Goal: Find specific page/section: Find specific page/section

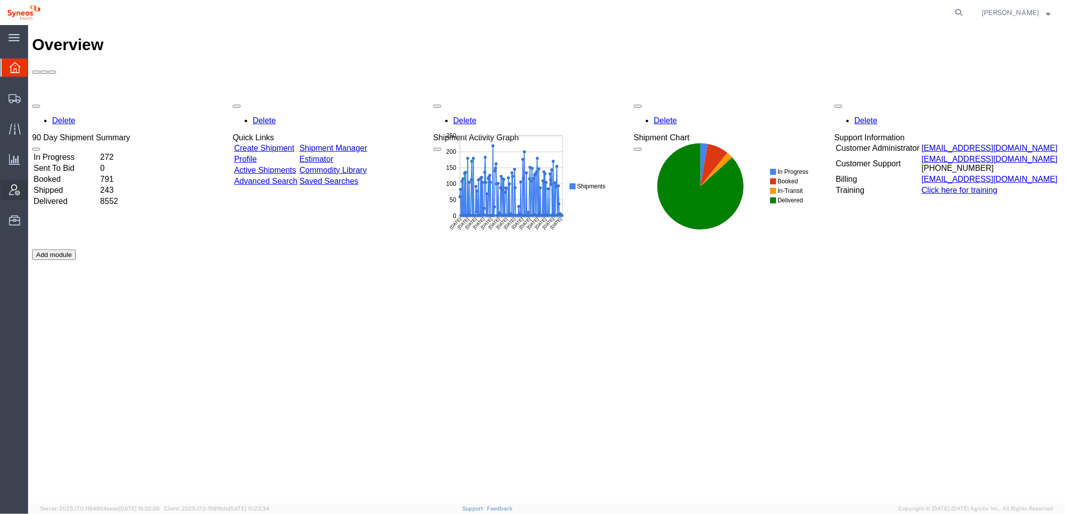
click at [17, 198] on div at bounding box center [15, 190] width 28 height 20
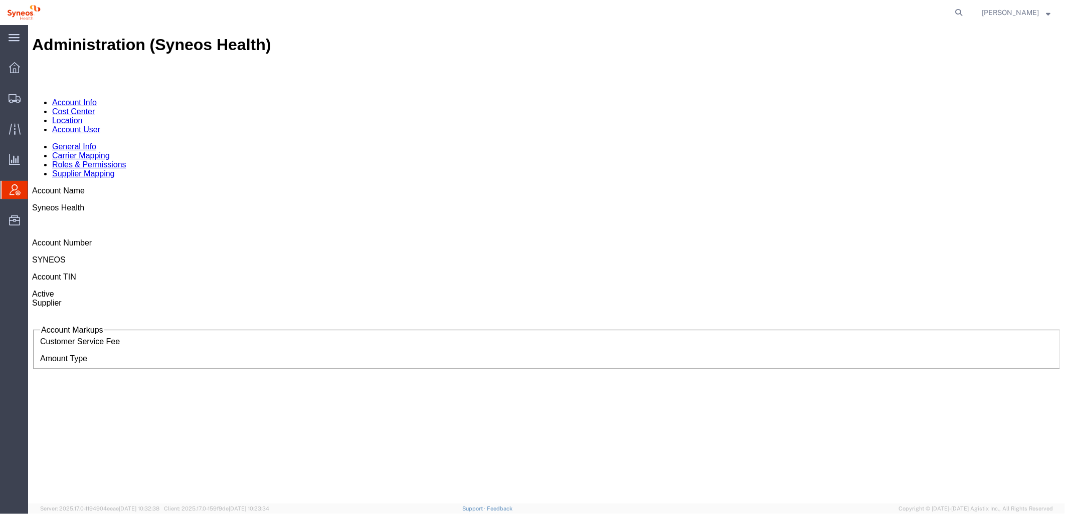
click at [100, 125] on link "Account User" at bounding box center [76, 129] width 48 height 9
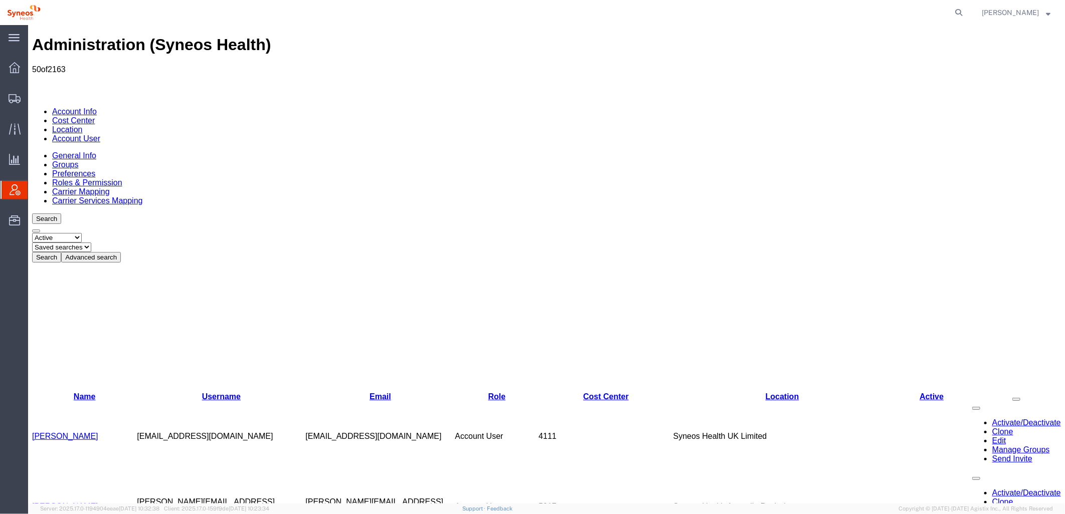
click at [120, 252] on button "Advanced search" at bounding box center [91, 257] width 60 height 11
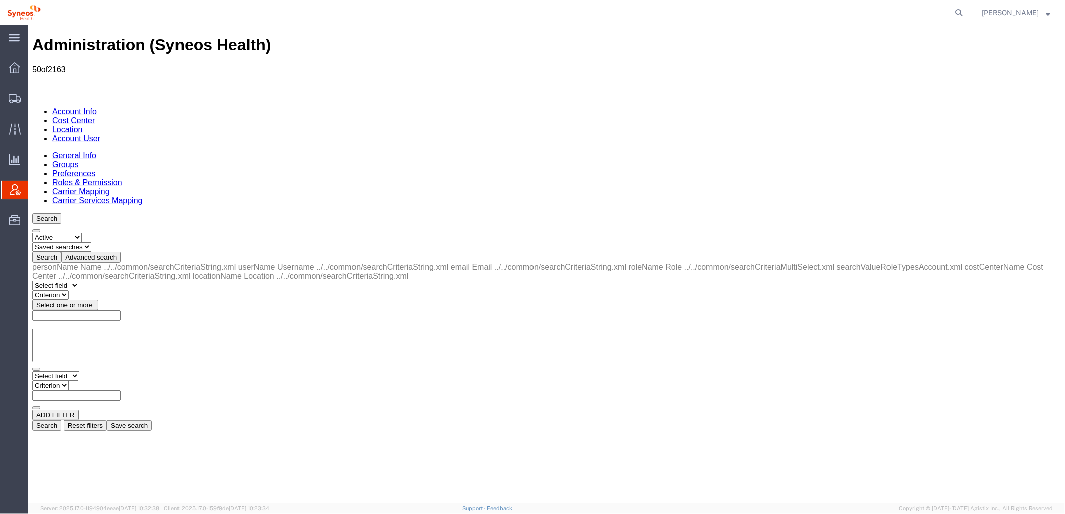
click at [76, 371] on select "Select field Cost Center Email Location Name Role Username" at bounding box center [55, 376] width 47 height 10
select select "locationName"
click at [32, 371] on select "Select field Cost Center Email Location Name Role Username" at bounding box center [55, 376] width 47 height 10
click at [92, 381] on select "Criterion contains does not contain is is blank is not blank starts with" at bounding box center [62, 386] width 60 height 10
select select "contains"
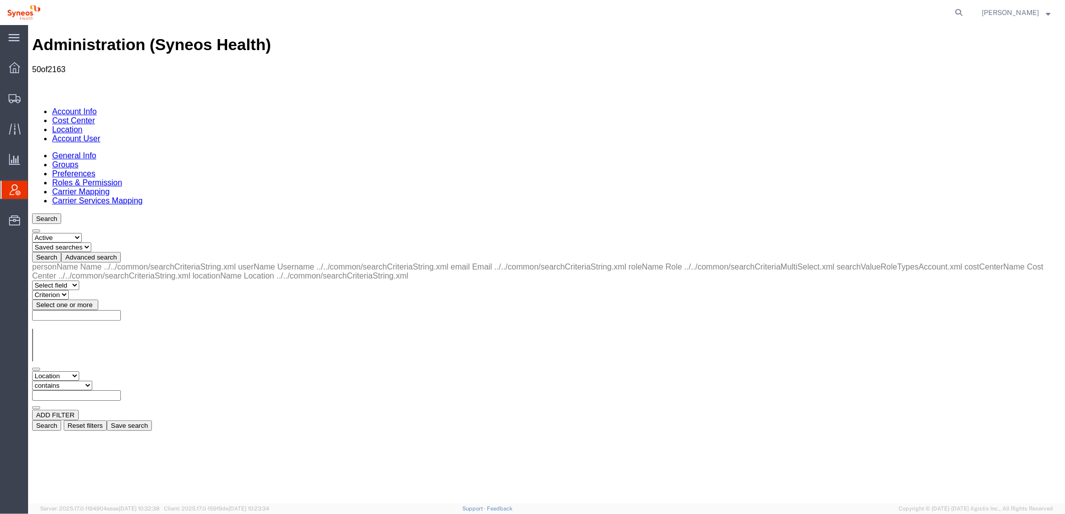
click at [92, 381] on select "Criterion contains does not contain is is blank is not blank starts with" at bounding box center [62, 386] width 60 height 10
drag, startPoint x: 204, startPoint y: 155, endPoint x: 223, endPoint y: 155, distance: 19.6
click at [120, 390] on input "text" at bounding box center [76, 395] width 89 height 11
type input "zdnu"
click at [61, 420] on button "Search" at bounding box center [46, 425] width 29 height 11
